Goal: Find specific page/section: Find specific page/section

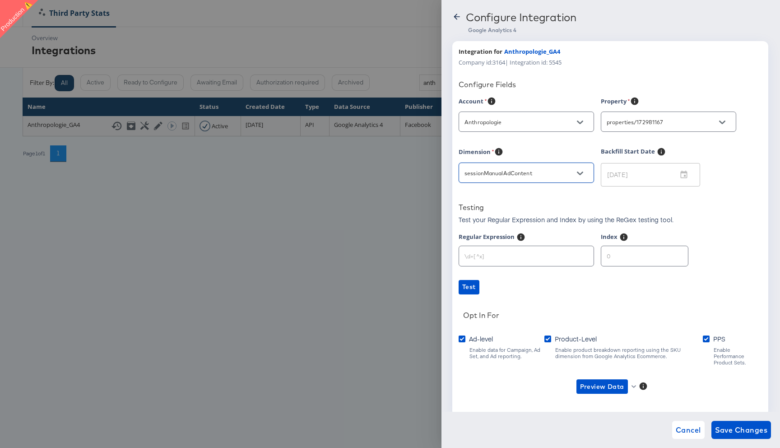
click at [652, 122] on input "properties/172981167" at bounding box center [661, 122] width 113 height 10
click at [469, 339] on label "Ad-level" at bounding box center [478, 338] width 38 height 9
click at [0, 0] on input "Ad-level" at bounding box center [0, 0] width 0 height 0
click at [469, 339] on label "Ad-level" at bounding box center [478, 338] width 38 height 9
click at [0, 0] on input "Ad-level" at bounding box center [0, 0] width 0 height 0
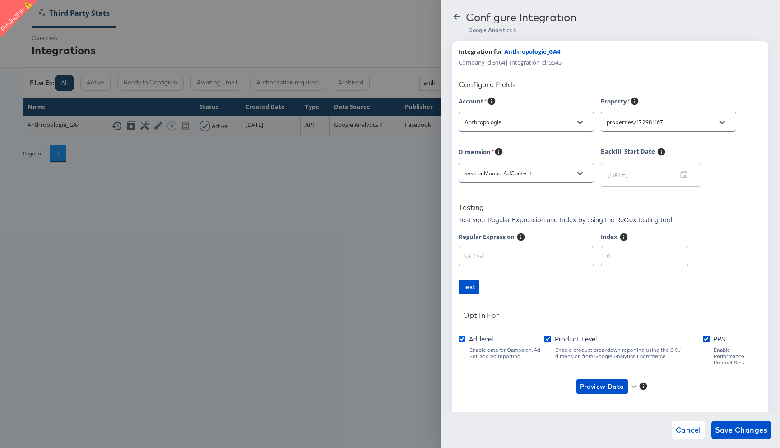
click at [465, 339] on icon at bounding box center [462, 339] width 7 height 7
click at [0, 0] on input "Ad-level" at bounding box center [0, 0] width 0 height 0
click at [567, 339] on span "Product-Level" at bounding box center [576, 338] width 42 height 9
click at [0, 0] on input "Product-Level" at bounding box center [0, 0] width 0 height 0
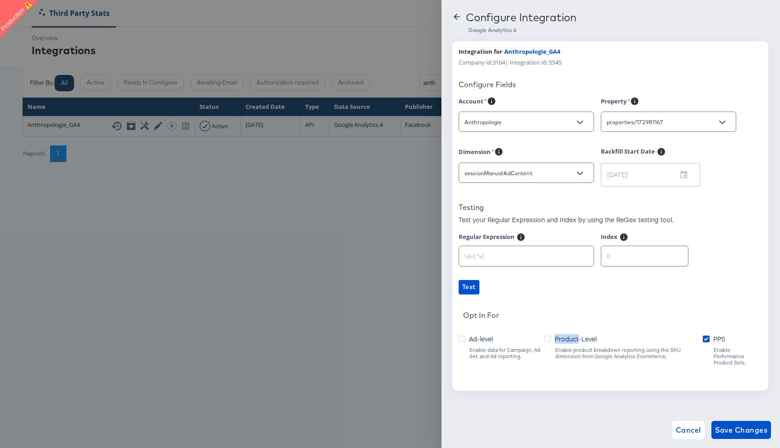
click at [567, 339] on span "Product-Level" at bounding box center [576, 338] width 42 height 9
click at [0, 0] on input "Product-Level" at bounding box center [0, 0] width 0 height 0
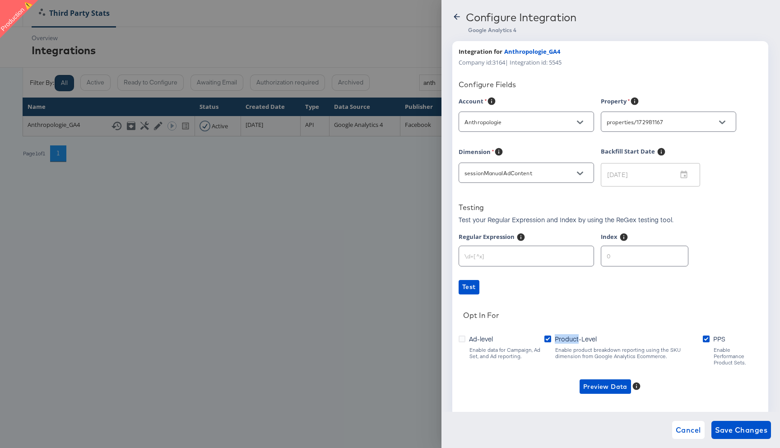
click at [456, 16] on icon at bounding box center [457, 16] width 9 height 9
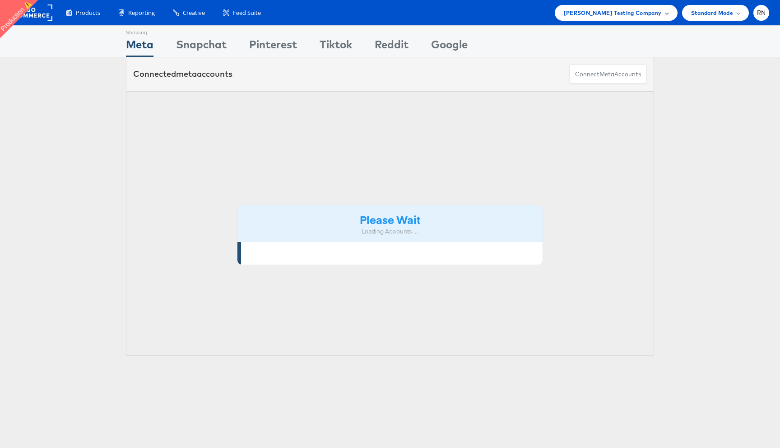
click at [612, 15] on span "Colin Clarke Testing Company" at bounding box center [613, 12] width 98 height 9
click at [610, 15] on span "Colin Clarke Testing Company" at bounding box center [613, 12] width 98 height 9
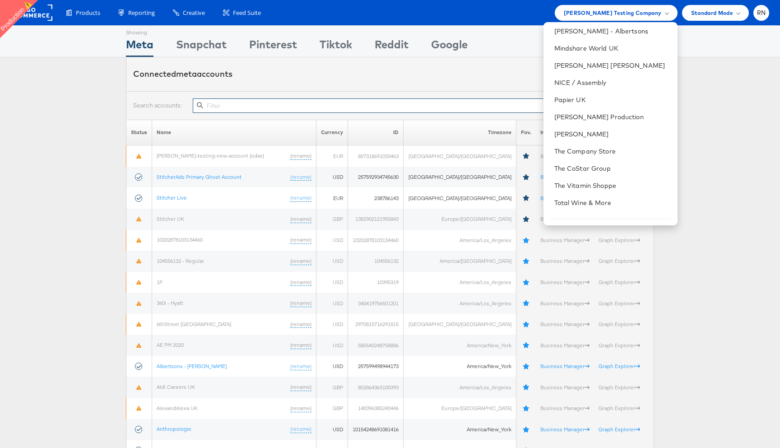
scroll to position [464, 0]
click at [593, 122] on link "[PERSON_NAME] Production" at bounding box center [613, 118] width 116 height 9
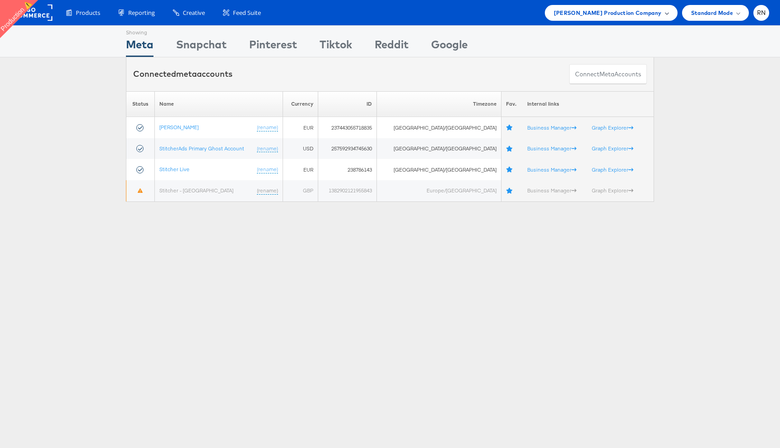
click at [642, 9] on span "Rupali Production Company" at bounding box center [608, 12] width 108 height 9
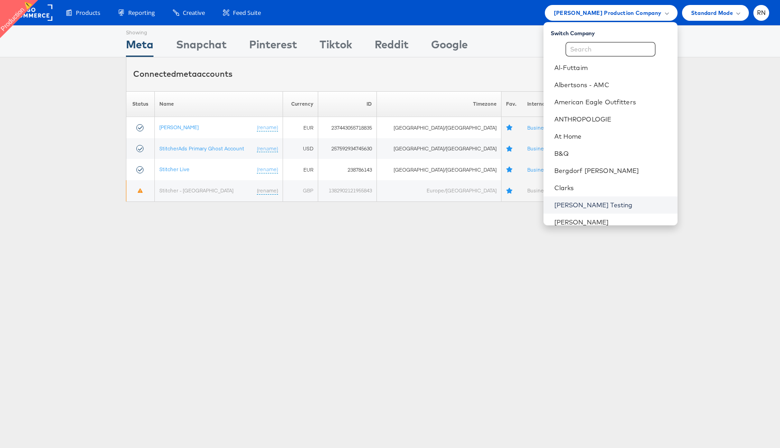
click at [586, 204] on link "Colin Clarke Testing" at bounding box center [613, 205] width 116 height 9
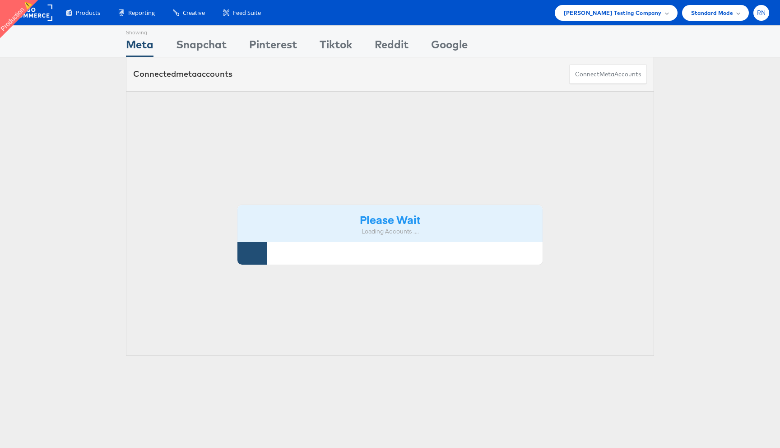
click at [766, 15] on div "RN" at bounding box center [762, 13] width 16 height 16
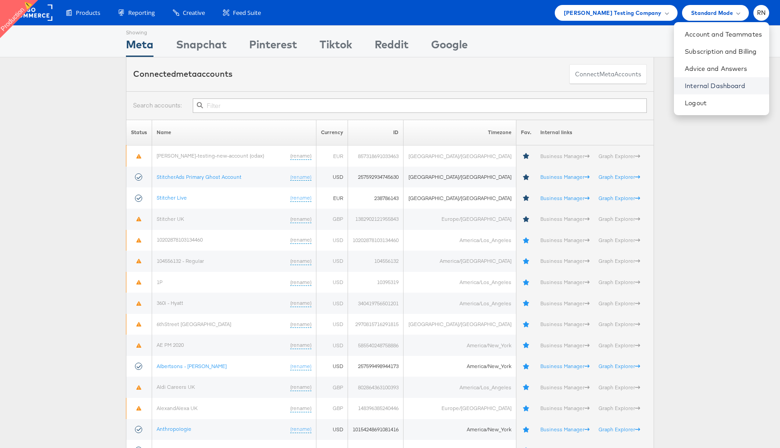
click at [710, 86] on link "Internal Dashboard" at bounding box center [723, 85] width 77 height 9
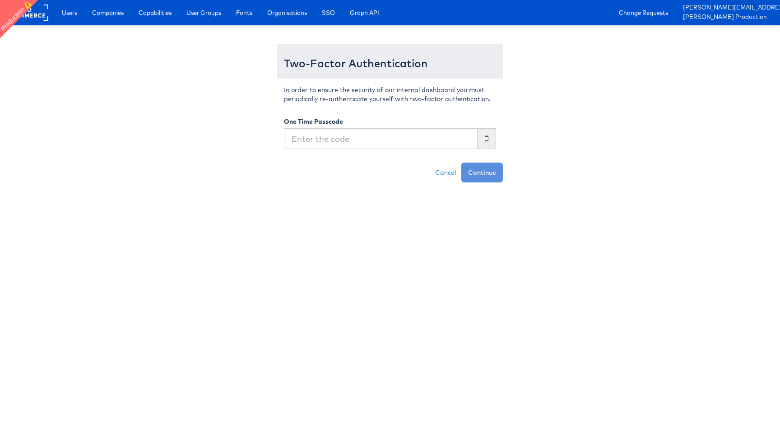
click at [425, 139] on input "text" at bounding box center [381, 138] width 194 height 21
click at [412, 143] on input "text" at bounding box center [381, 138] width 194 height 21
type input "471326"
click at [462, 163] on button "Continue" at bounding box center [483, 173] width 42 height 20
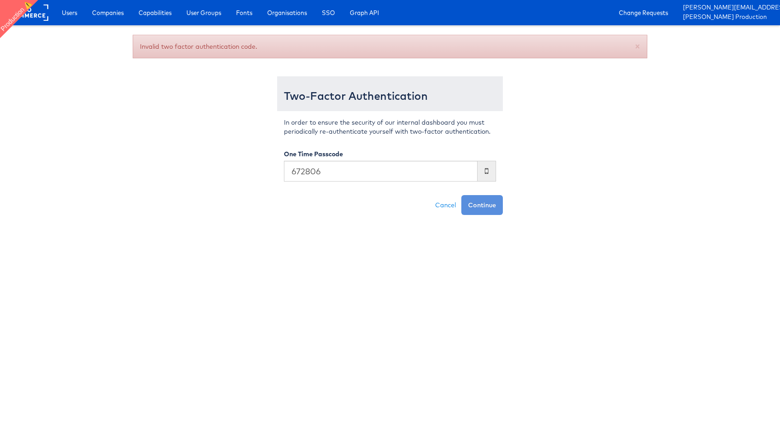
type input "672806"
click at [462, 195] on button "Continue" at bounding box center [483, 205] width 42 height 20
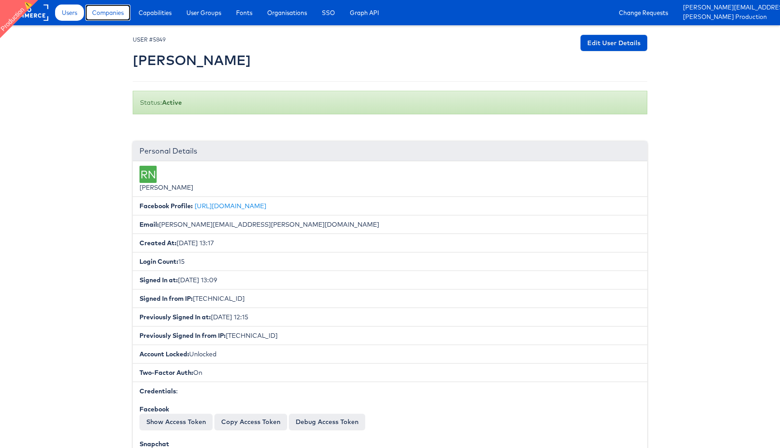
click at [118, 15] on span "Companies" at bounding box center [108, 12] width 32 height 9
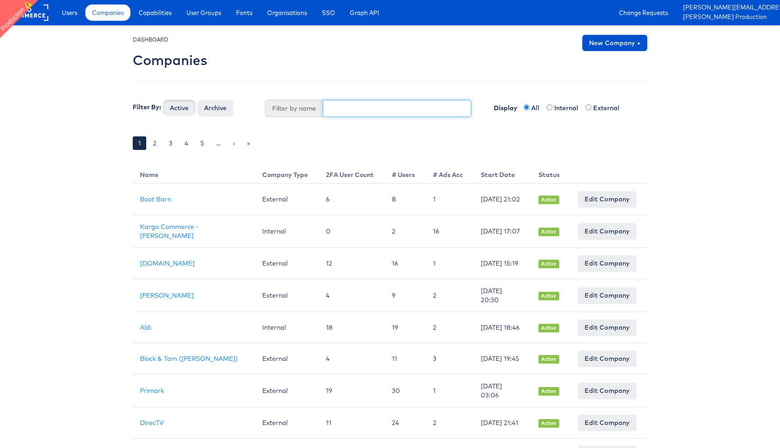
click at [333, 109] on input "text" at bounding box center [397, 108] width 149 height 17
type input "[PERSON_NAME]"
click at [163, 100] on button "Active" at bounding box center [179, 108] width 33 height 16
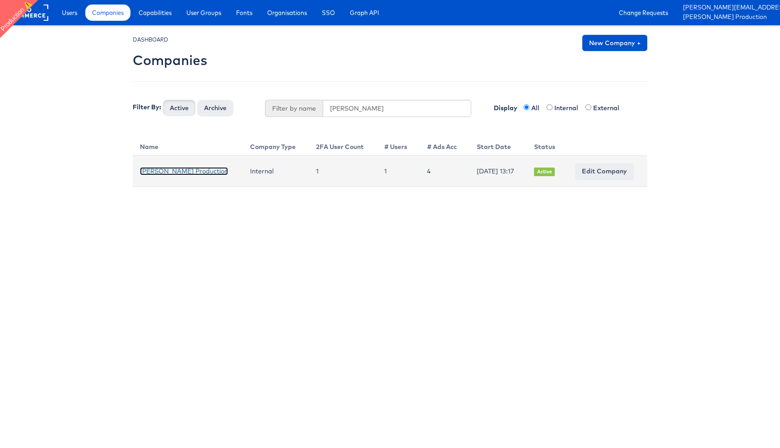
click at [184, 171] on link "[PERSON_NAME] Production" at bounding box center [184, 171] width 88 height 8
